Goal: Transaction & Acquisition: Purchase product/service

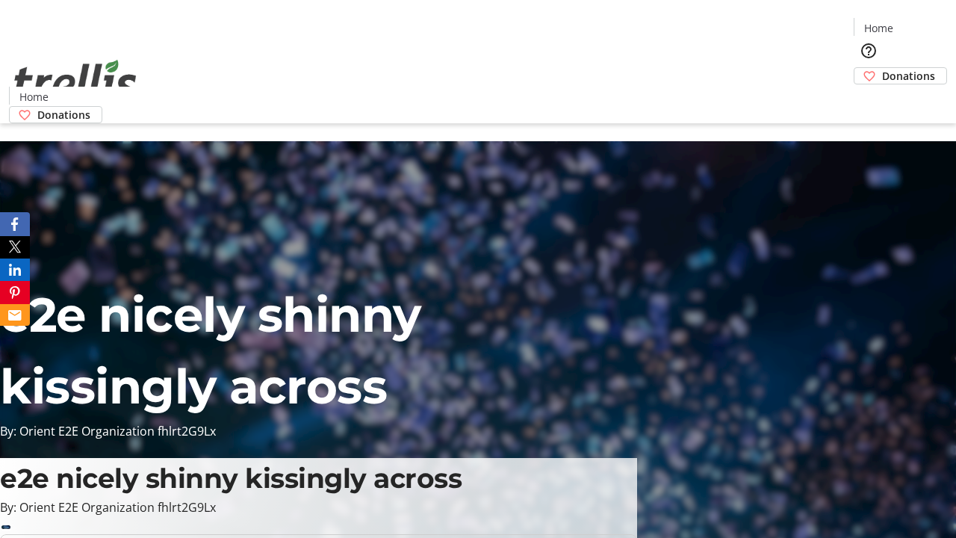
click at [882, 68] on span "Donations" at bounding box center [908, 76] width 53 height 16
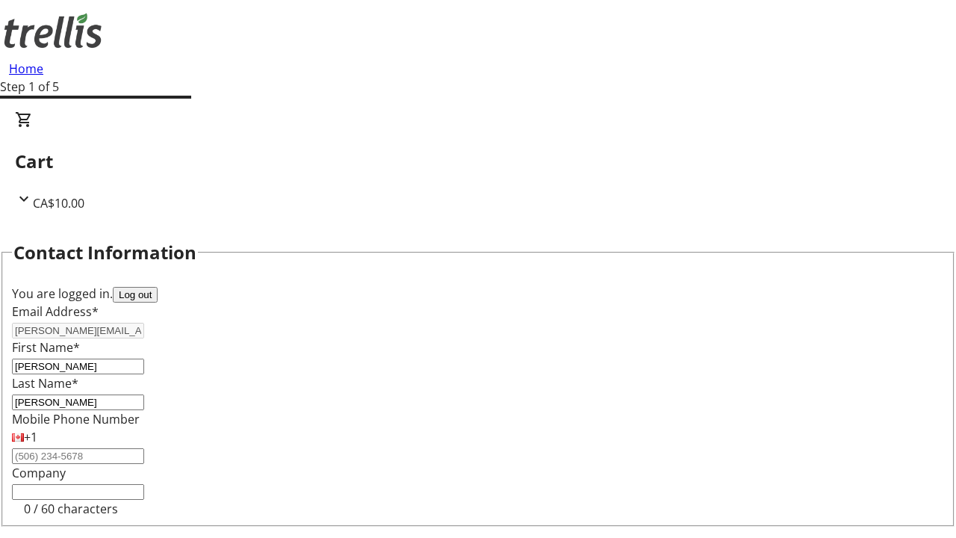
select select "BC"
select select "CA"
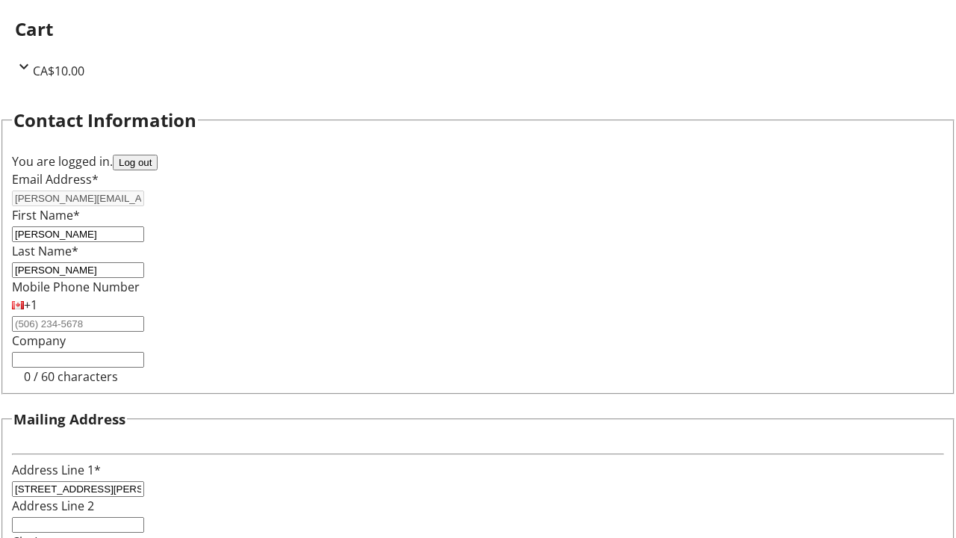
type input "Kelowna"
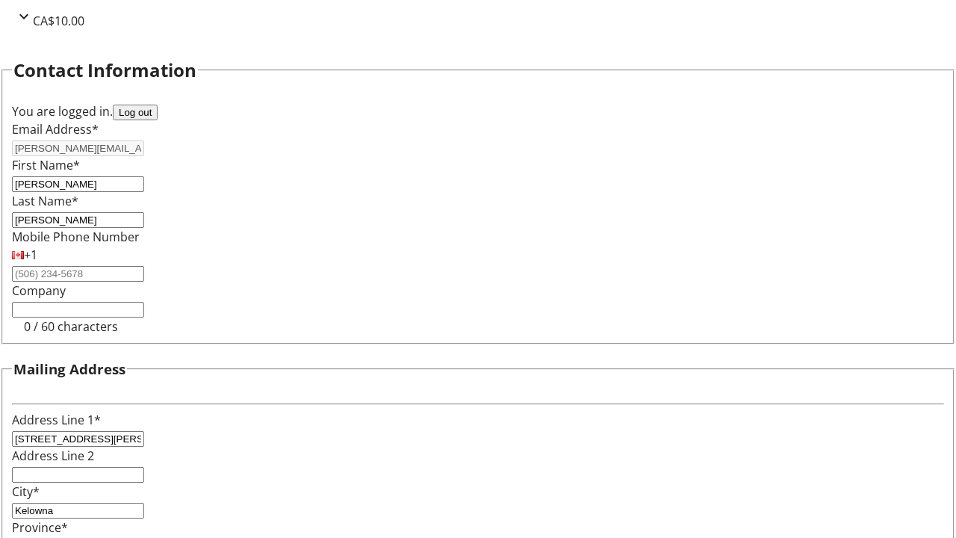
type input "V1Y 0C2"
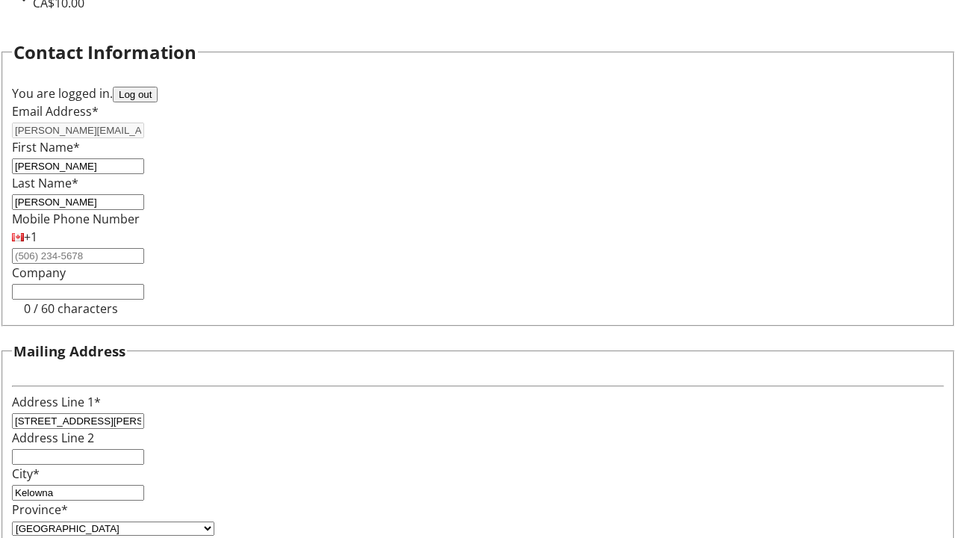
scroll to position [0, 0]
